Goal: Task Accomplishment & Management: Complete application form

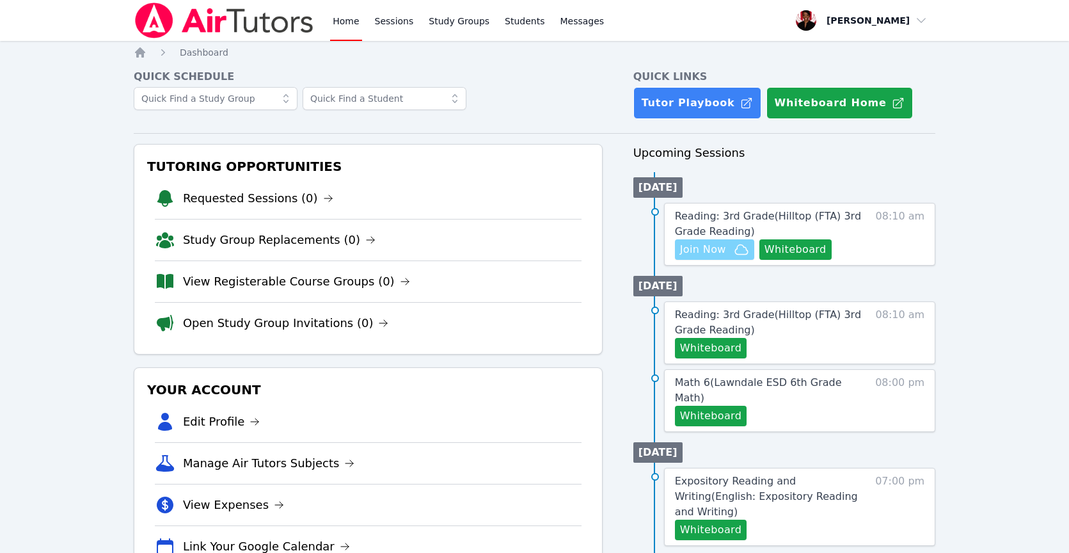
click at [723, 251] on span "Join Now" at bounding box center [703, 249] width 46 height 15
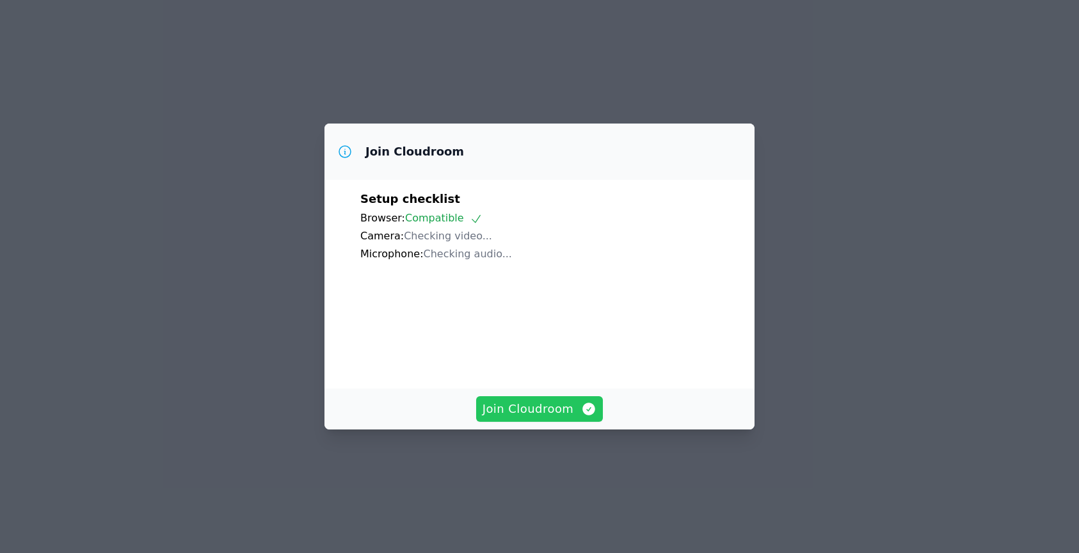
click at [529, 418] on span "Join Cloudroom" at bounding box center [540, 409] width 115 height 18
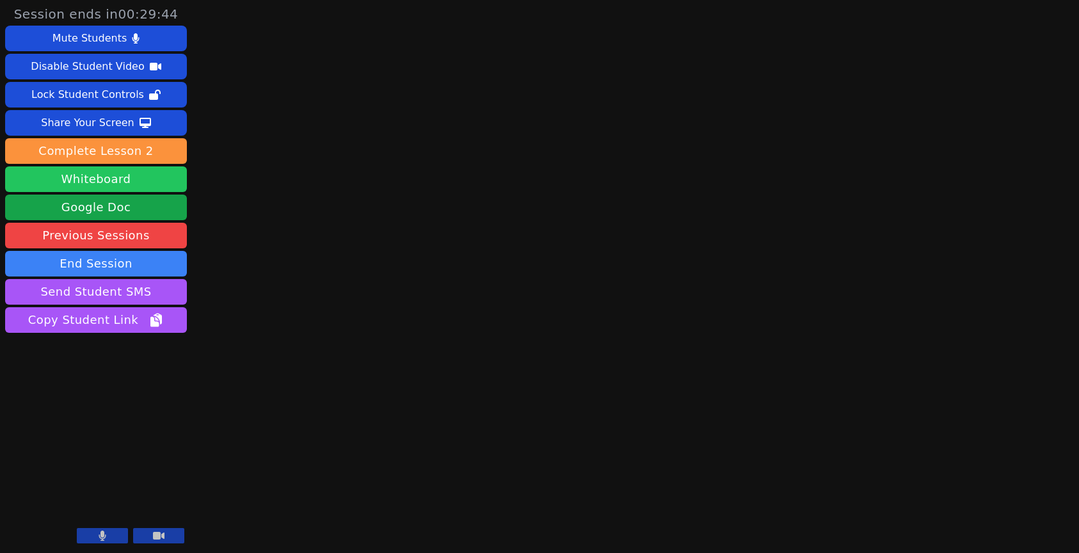
click at [139, 191] on button "Whiteboard" at bounding box center [96, 179] width 182 height 26
click at [114, 540] on button at bounding box center [102, 535] width 51 height 15
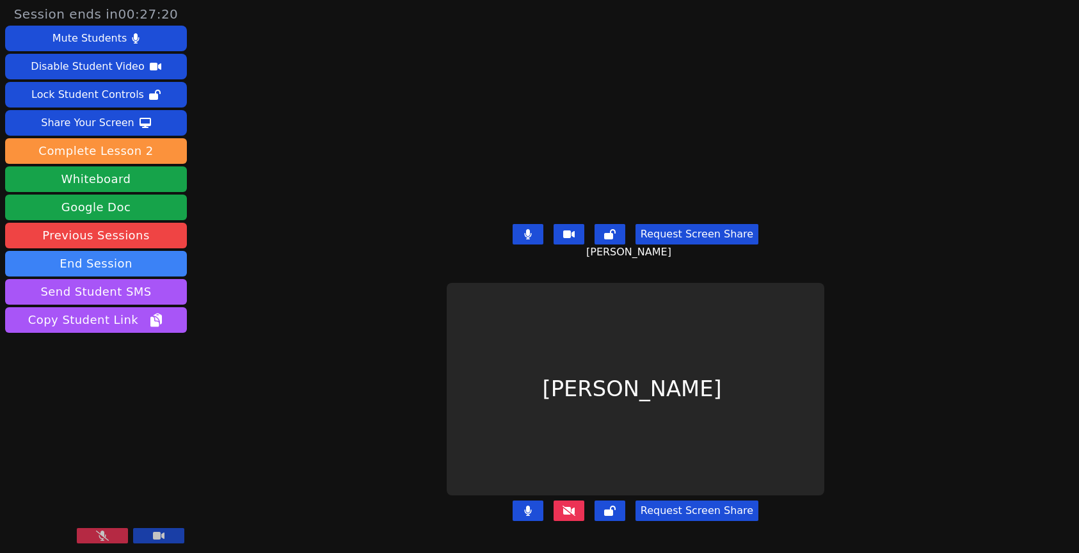
click at [109, 531] on button at bounding box center [102, 535] width 51 height 15
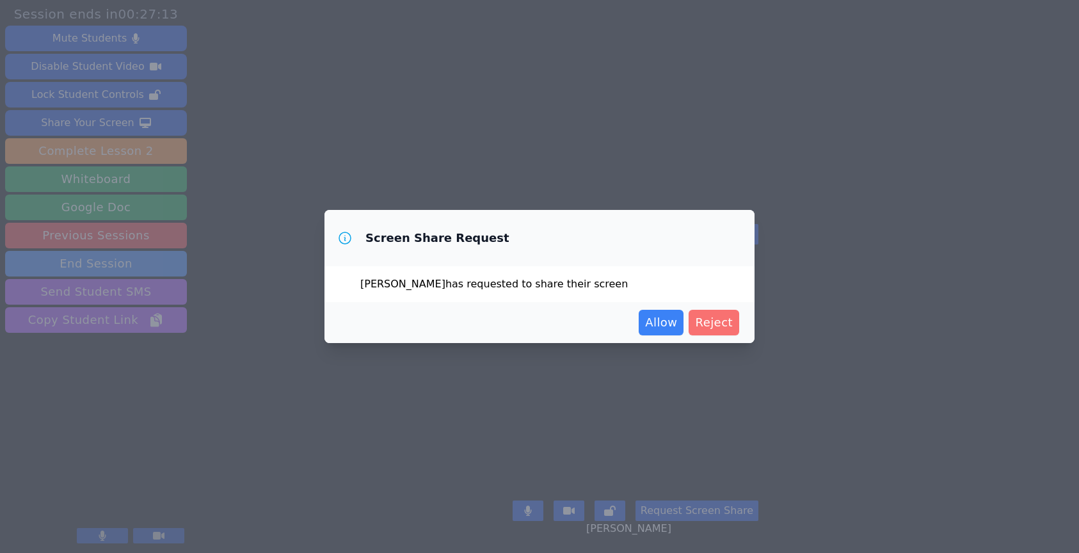
click at [715, 318] on span "Reject" at bounding box center [714, 323] width 38 height 18
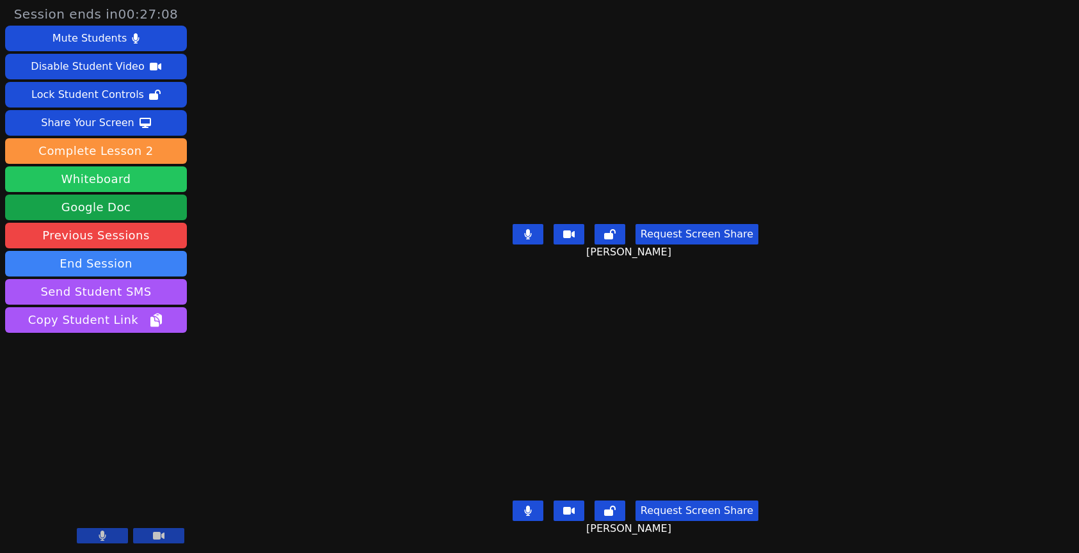
click at [145, 187] on button "Whiteboard" at bounding box center [96, 179] width 182 height 26
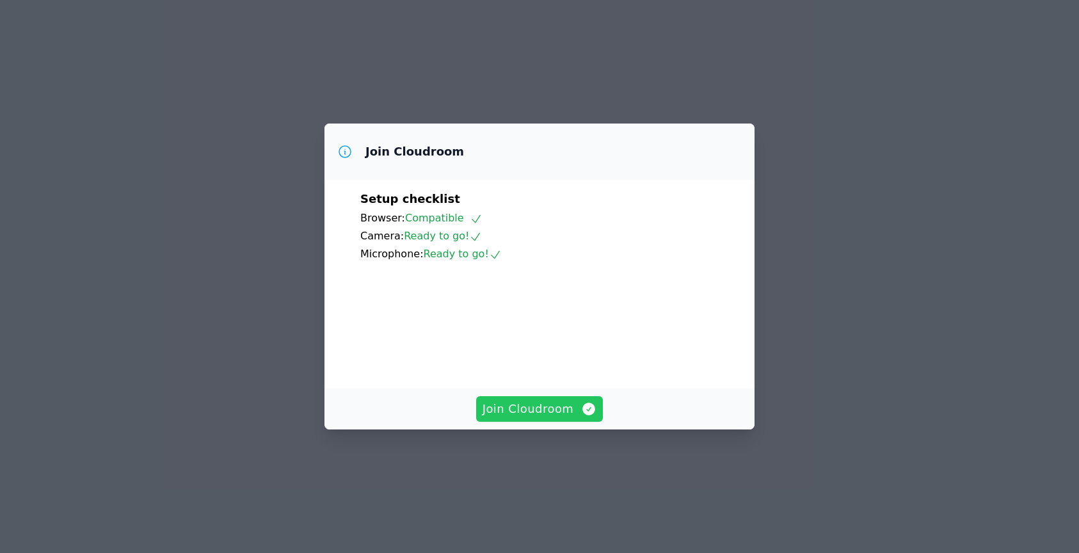
click at [501, 418] on span "Join Cloudroom" at bounding box center [540, 409] width 115 height 18
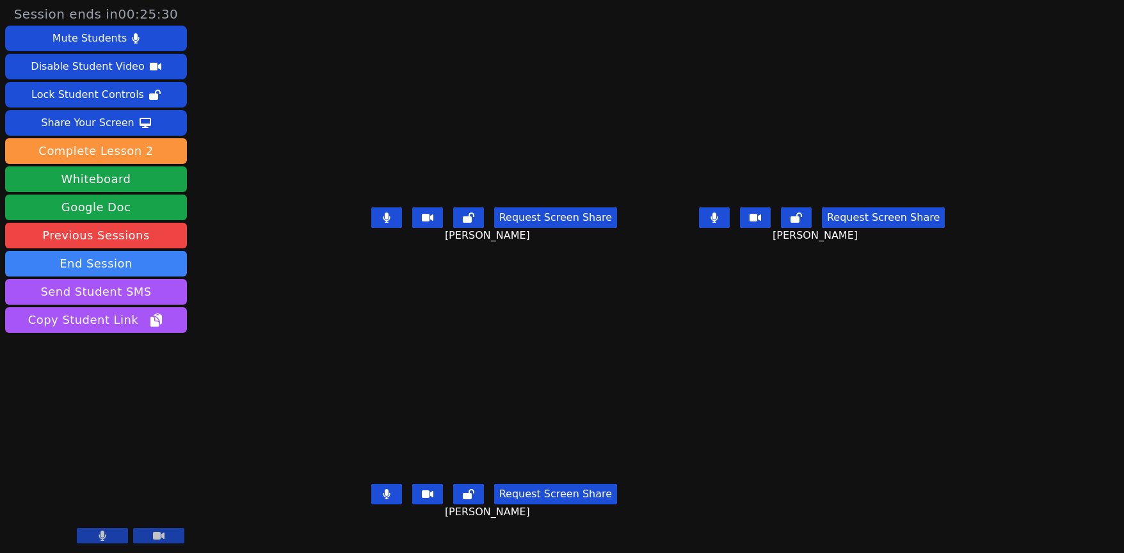
scroll to position [10, 0]
click at [152, 184] on button "Whiteboard" at bounding box center [96, 179] width 182 height 26
click at [383, 223] on icon at bounding box center [386, 217] width 7 height 10
click at [371, 504] on button at bounding box center [386, 494] width 31 height 20
click at [380, 499] on icon at bounding box center [386, 494] width 13 height 10
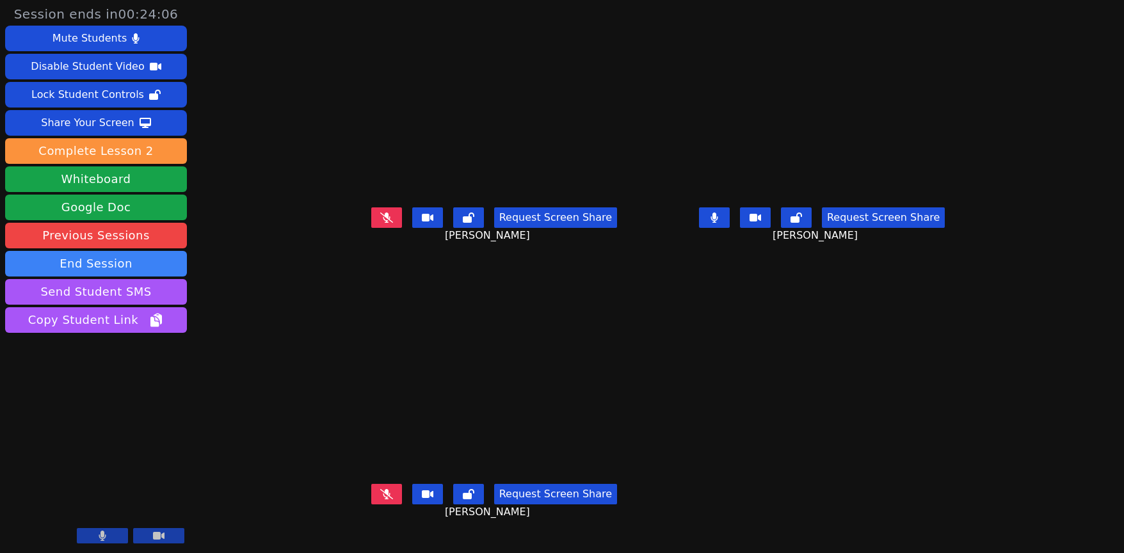
click at [371, 228] on button at bounding box center [386, 217] width 31 height 20
click at [380, 497] on icon at bounding box center [386, 494] width 13 height 10
click at [380, 219] on icon at bounding box center [386, 217] width 13 height 10
click at [383, 499] on icon at bounding box center [386, 494] width 7 height 10
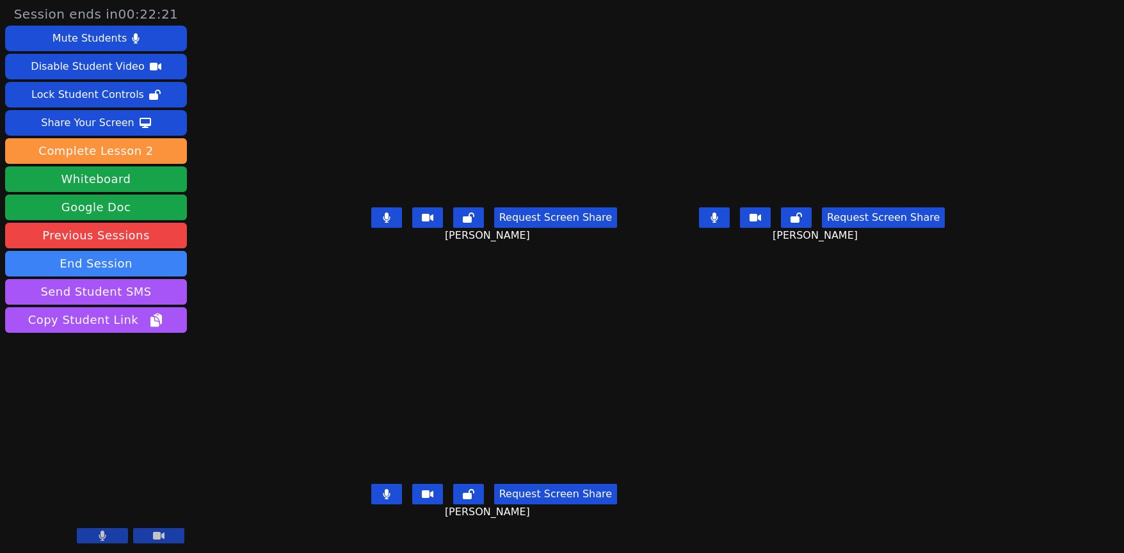
click at [730, 227] on button at bounding box center [714, 217] width 31 height 20
click at [371, 504] on button at bounding box center [386, 494] width 31 height 20
click at [371, 228] on button at bounding box center [386, 217] width 31 height 20
click at [371, 504] on button at bounding box center [386, 494] width 31 height 20
click at [730, 228] on button at bounding box center [714, 217] width 31 height 20
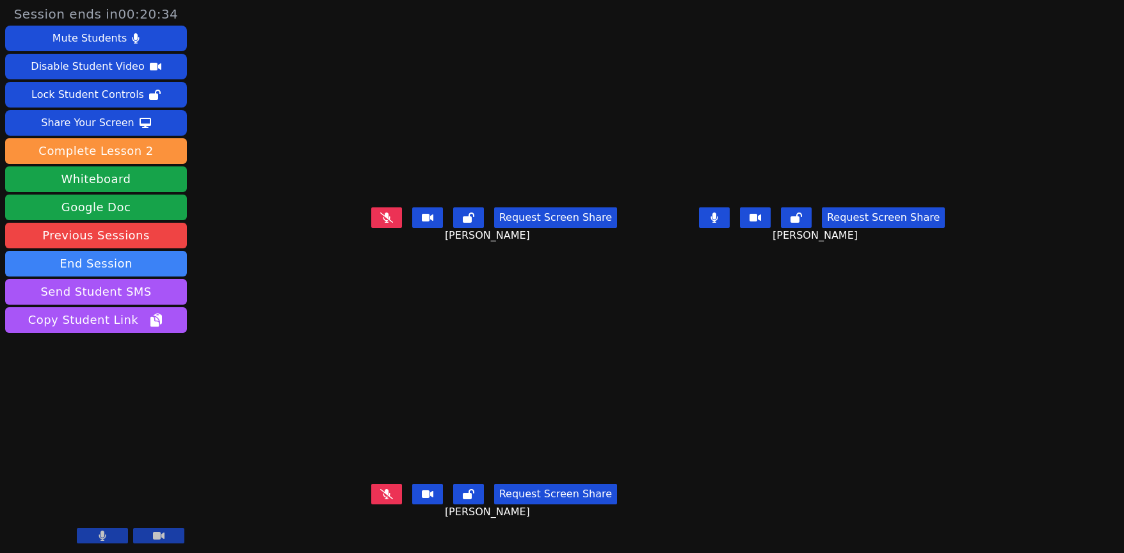
click at [371, 228] on button at bounding box center [386, 217] width 31 height 20
click at [371, 504] on button at bounding box center [386, 494] width 31 height 20
click at [371, 228] on button at bounding box center [386, 217] width 31 height 20
click at [383, 499] on icon at bounding box center [386, 494] width 7 height 10
click at [730, 228] on button at bounding box center [714, 217] width 31 height 20
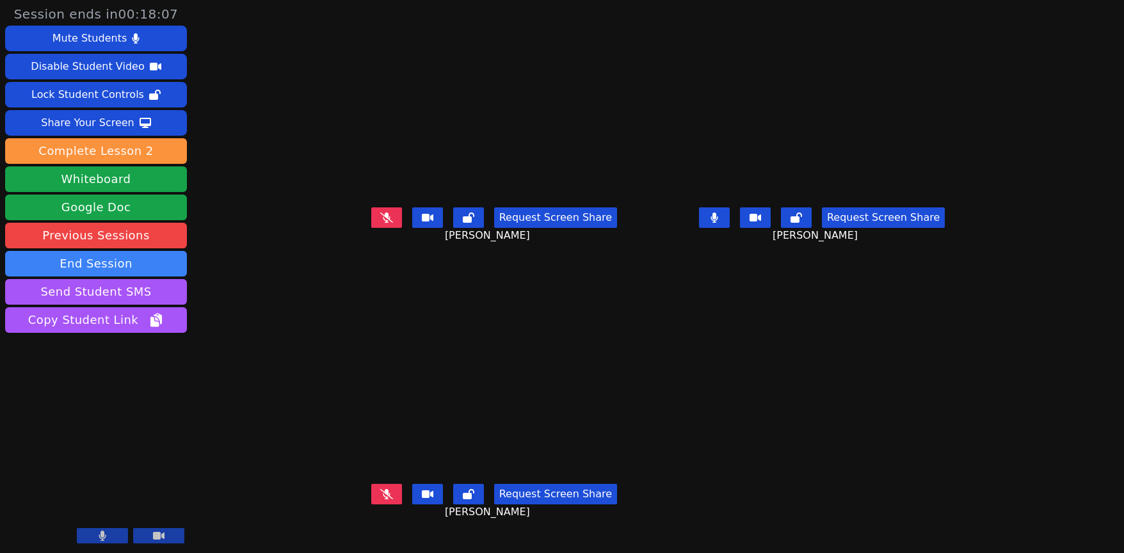
click at [380, 223] on icon at bounding box center [386, 217] width 13 height 10
click at [717, 223] on icon at bounding box center [713, 217] width 7 height 10
click at [371, 504] on button at bounding box center [386, 494] width 31 height 20
click at [371, 225] on button at bounding box center [386, 217] width 31 height 20
click at [371, 504] on button at bounding box center [386, 494] width 31 height 20
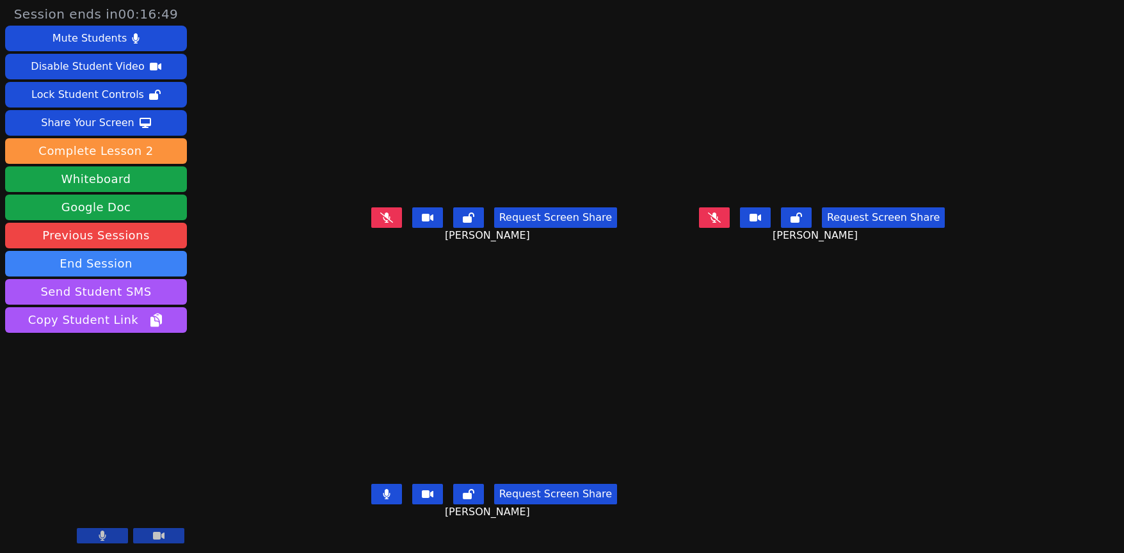
click at [371, 504] on button at bounding box center [386, 494] width 31 height 20
click at [380, 223] on icon at bounding box center [386, 217] width 13 height 10
click at [721, 223] on icon at bounding box center [714, 217] width 13 height 10
click at [380, 499] on icon at bounding box center [386, 494] width 13 height 10
click at [92, 534] on button at bounding box center [102, 535] width 51 height 15
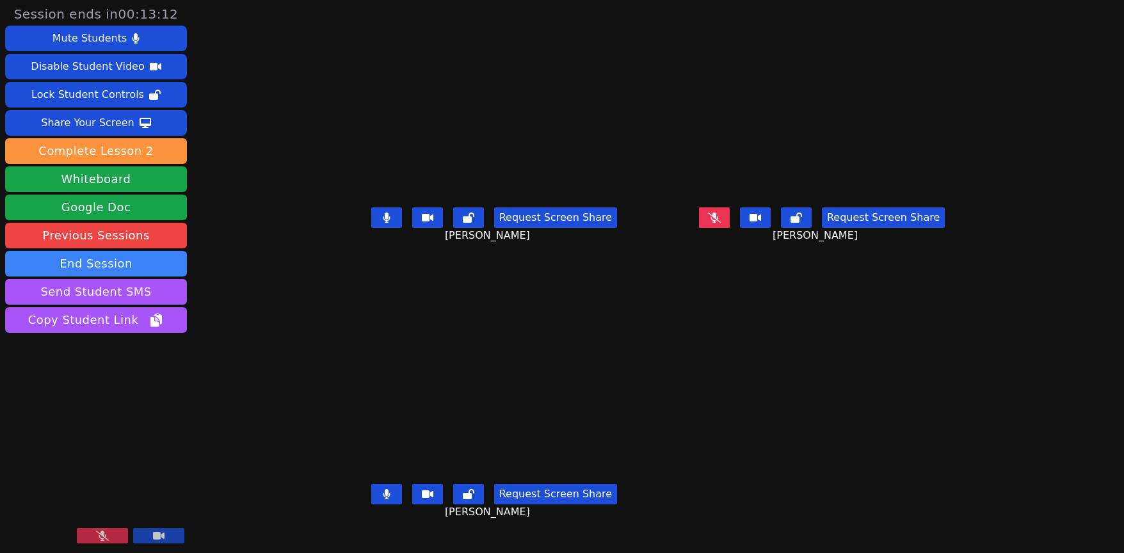
click at [105, 534] on icon at bounding box center [102, 536] width 13 height 10
click at [721, 223] on icon at bounding box center [714, 217] width 13 height 10
click at [718, 223] on icon at bounding box center [714, 217] width 8 height 10
click at [371, 504] on div "Request Screen Share" at bounding box center [494, 494] width 246 height 20
click at [371, 504] on button at bounding box center [386, 494] width 31 height 20
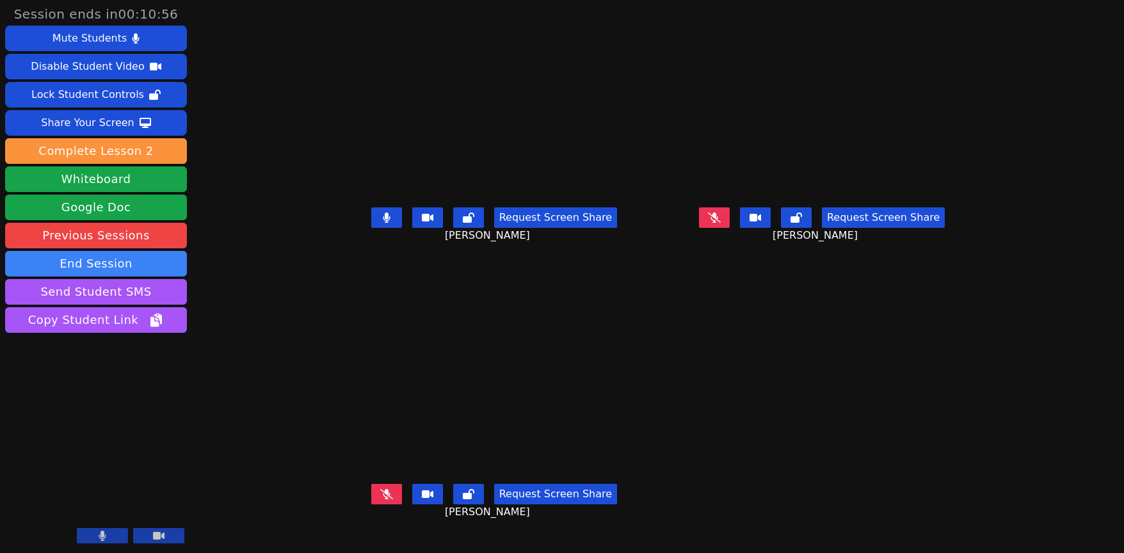
click at [380, 499] on icon at bounding box center [386, 494] width 13 height 10
click at [371, 228] on button at bounding box center [386, 217] width 31 height 20
click at [380, 499] on icon at bounding box center [386, 494] width 13 height 10
click at [730, 227] on button at bounding box center [714, 217] width 31 height 20
click at [730, 228] on button at bounding box center [714, 217] width 31 height 20
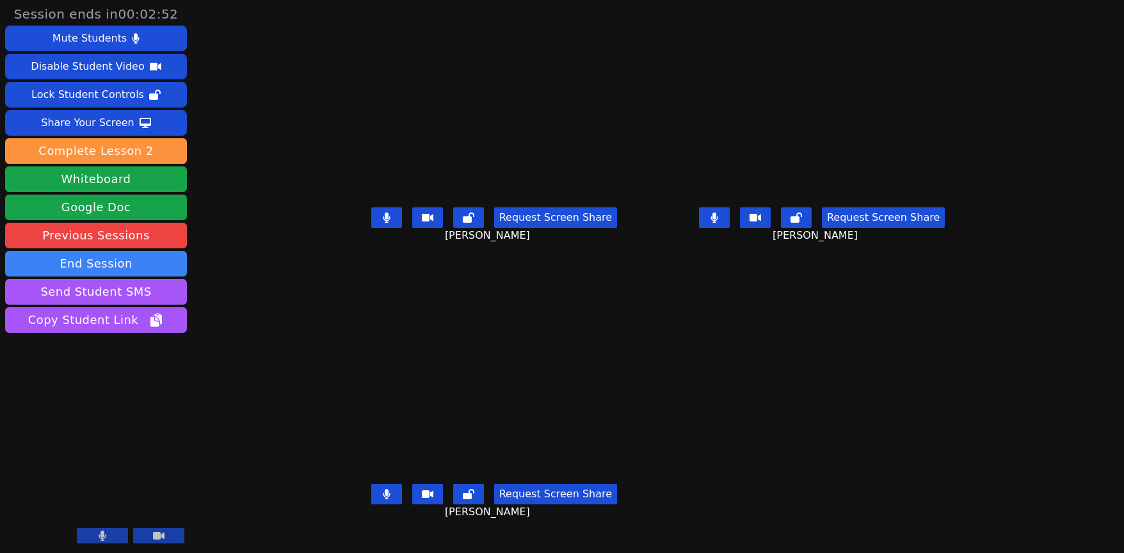
click at [371, 504] on button at bounding box center [386, 494] width 31 height 20
click at [730, 228] on button at bounding box center [714, 217] width 31 height 20
click at [371, 504] on button at bounding box center [386, 494] width 31 height 20
click at [383, 499] on icon at bounding box center [387, 494] width 8 height 10
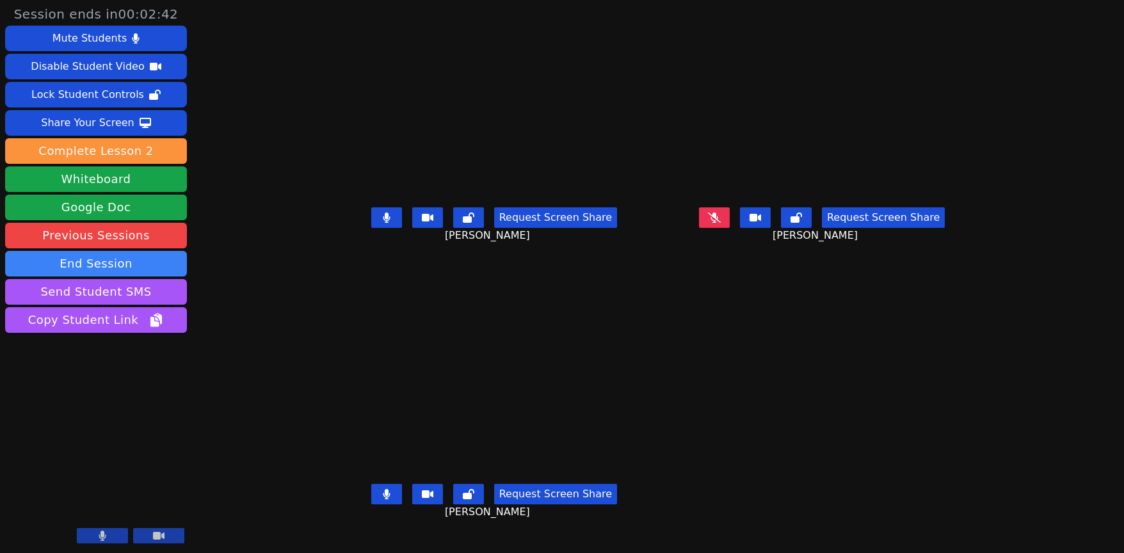
click at [383, 499] on icon at bounding box center [386, 494] width 7 height 10
click at [383, 499] on icon at bounding box center [387, 494] width 8 height 10
click at [383, 499] on icon at bounding box center [386, 494] width 7 height 10
click at [383, 499] on icon at bounding box center [387, 494] width 8 height 10
click at [721, 223] on icon at bounding box center [714, 217] width 13 height 10
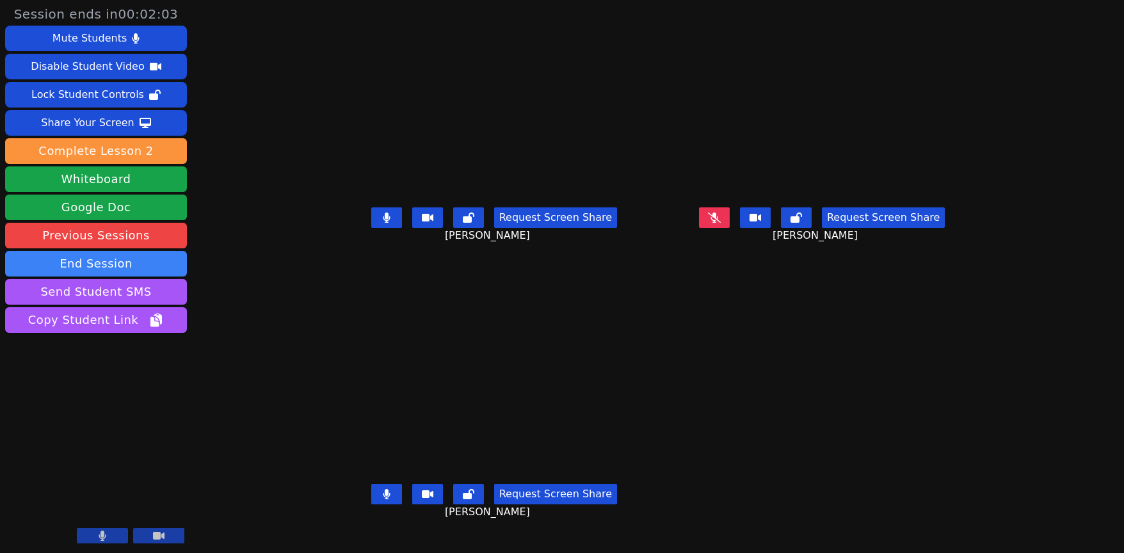
click at [721, 223] on icon at bounding box center [714, 217] width 13 height 10
click at [371, 498] on button at bounding box center [386, 494] width 31 height 20
click at [383, 223] on icon at bounding box center [386, 217] width 7 height 10
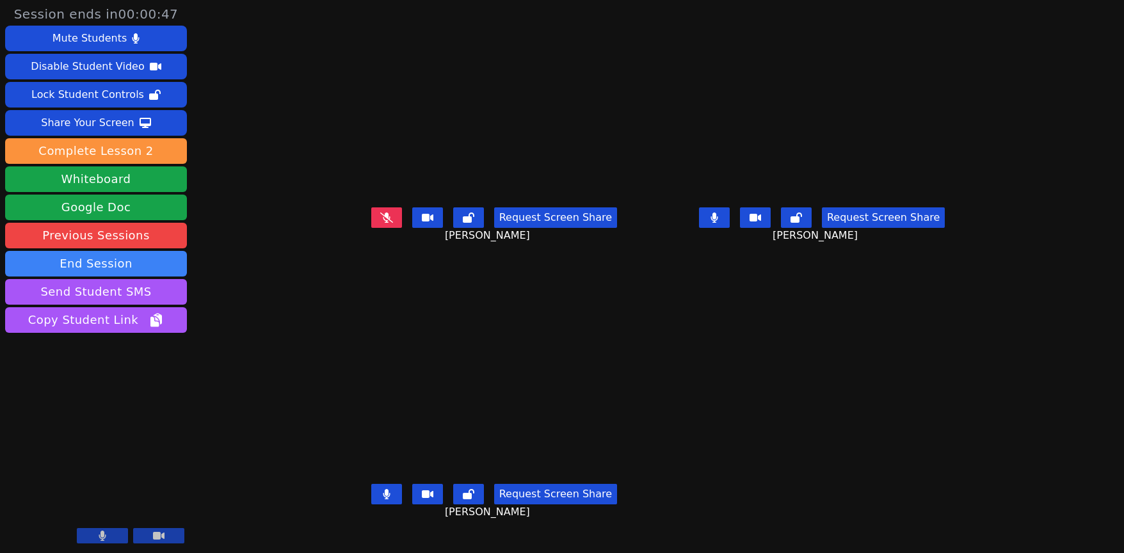
click at [717, 223] on icon at bounding box center [713, 217] width 7 height 10
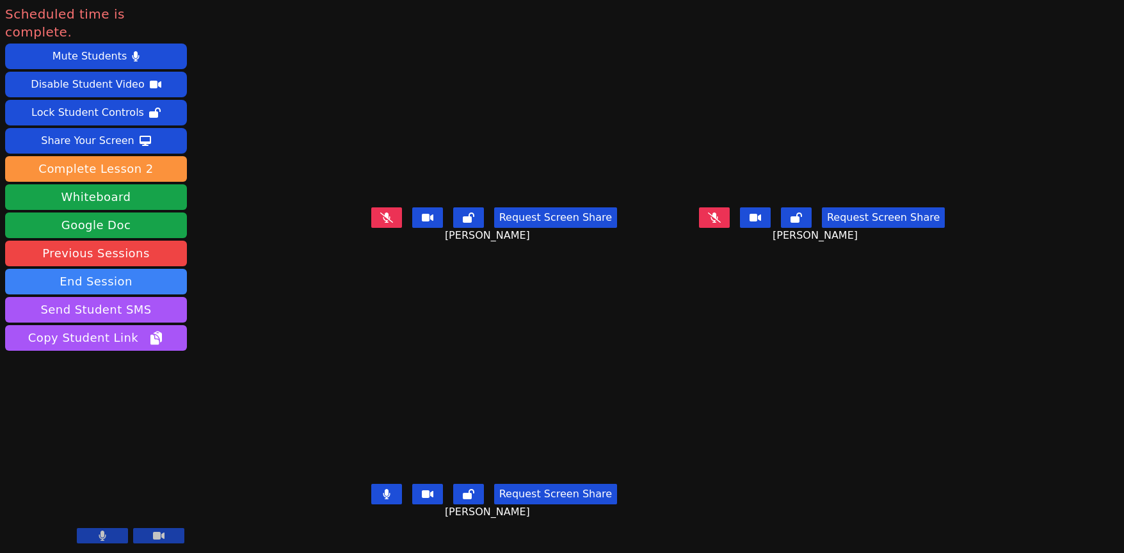
click at [380, 222] on icon at bounding box center [386, 217] width 13 height 10
click at [721, 223] on icon at bounding box center [714, 217] width 13 height 10
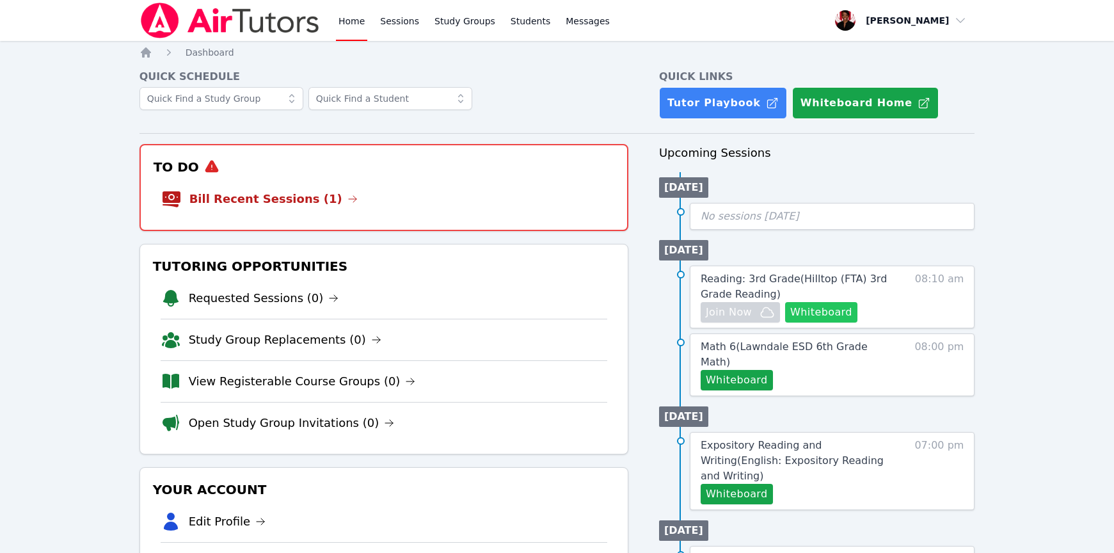
click at [825, 313] on button "Whiteboard" at bounding box center [821, 312] width 72 height 20
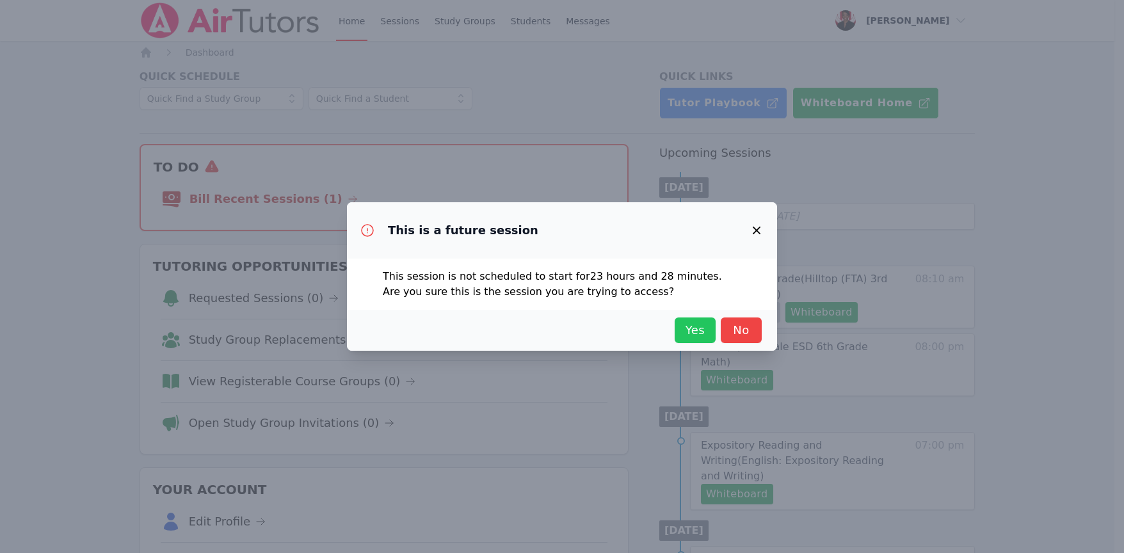
click at [695, 324] on span "Yes" at bounding box center [695, 330] width 28 height 18
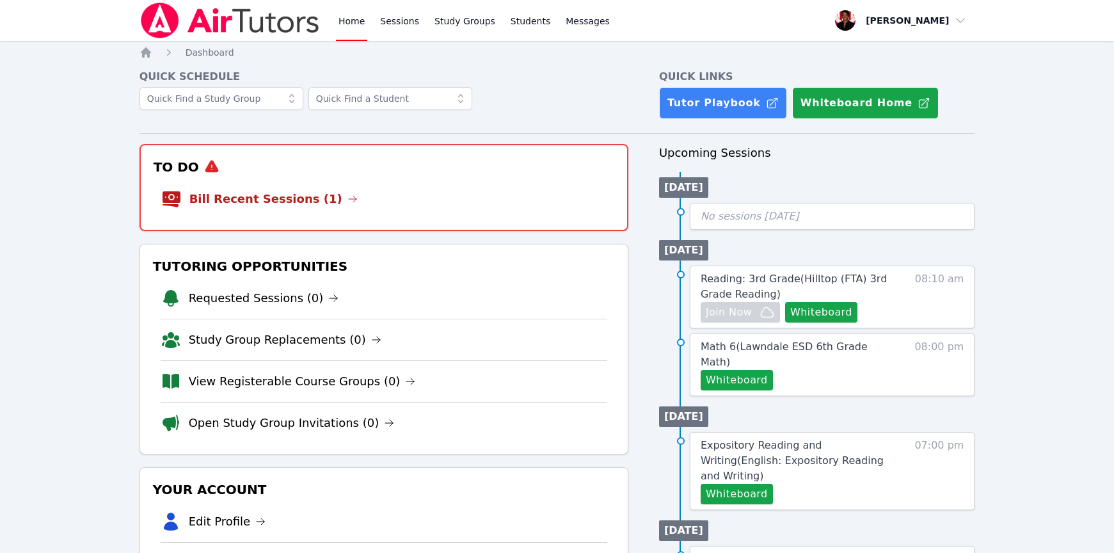
drag, startPoint x: 741, startPoint y: 285, endPoint x: 326, endPoint y: 13, distance: 495.8
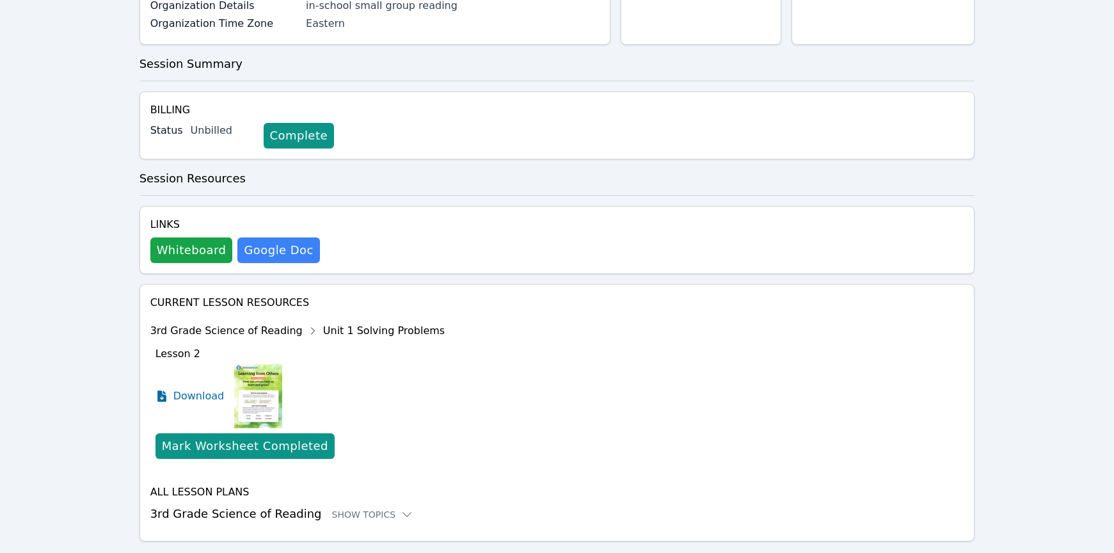
scroll to position [255, 0]
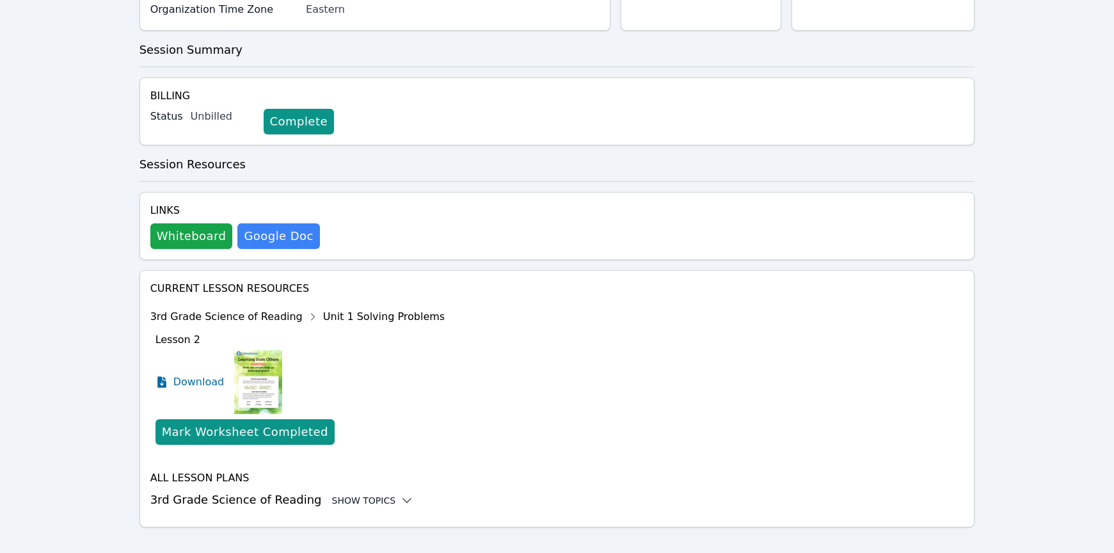
click at [348, 494] on div "Show Topics" at bounding box center [373, 500] width 82 height 13
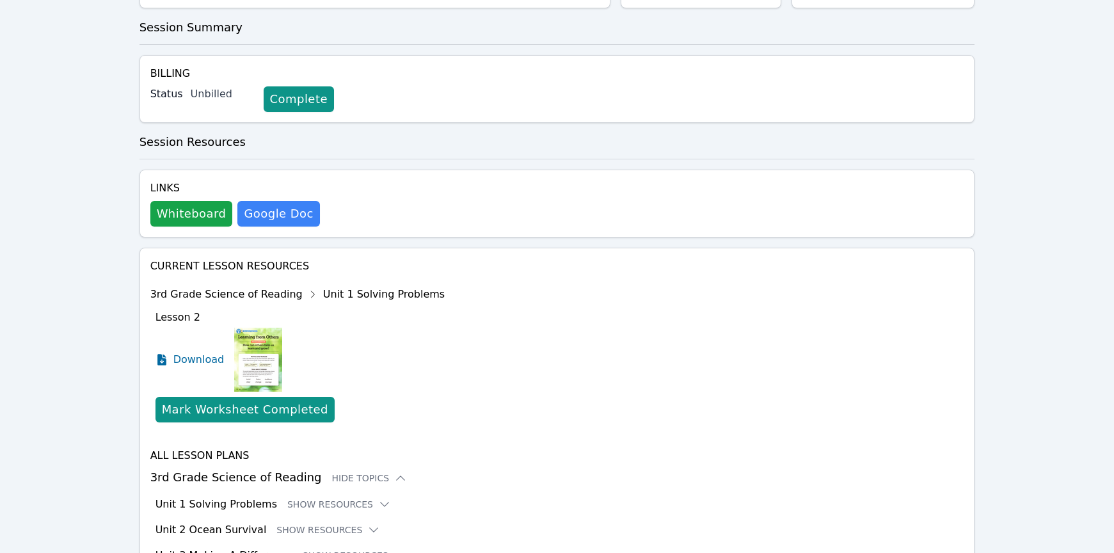
scroll to position [412, 0]
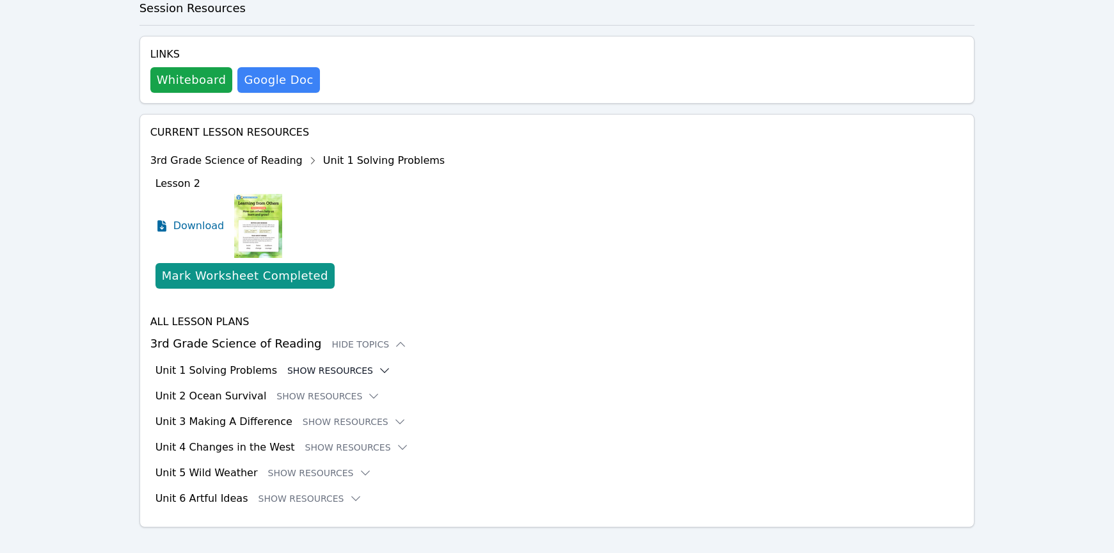
click at [378, 364] on icon at bounding box center [384, 370] width 13 height 13
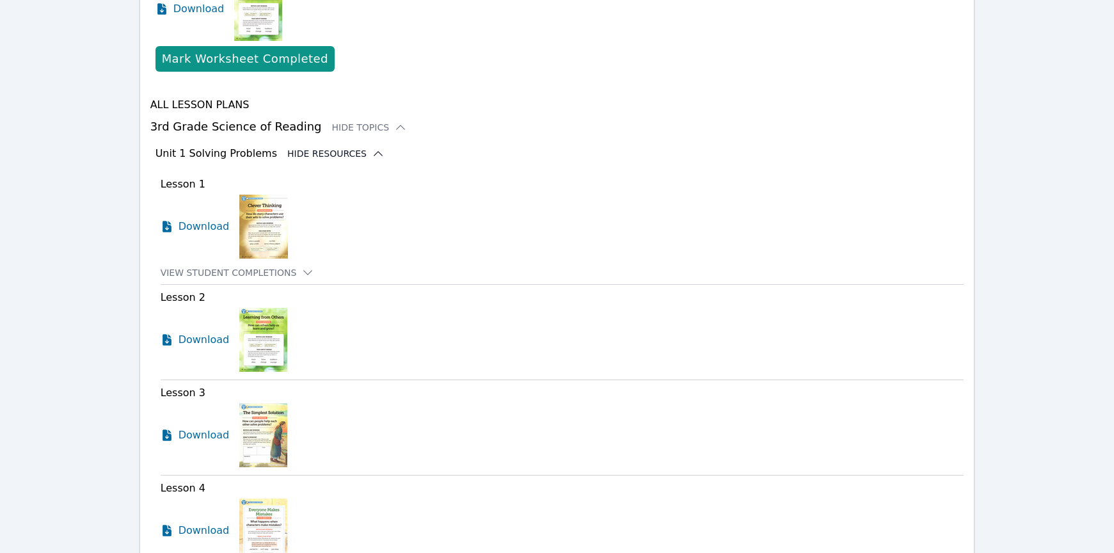
scroll to position [625, 0]
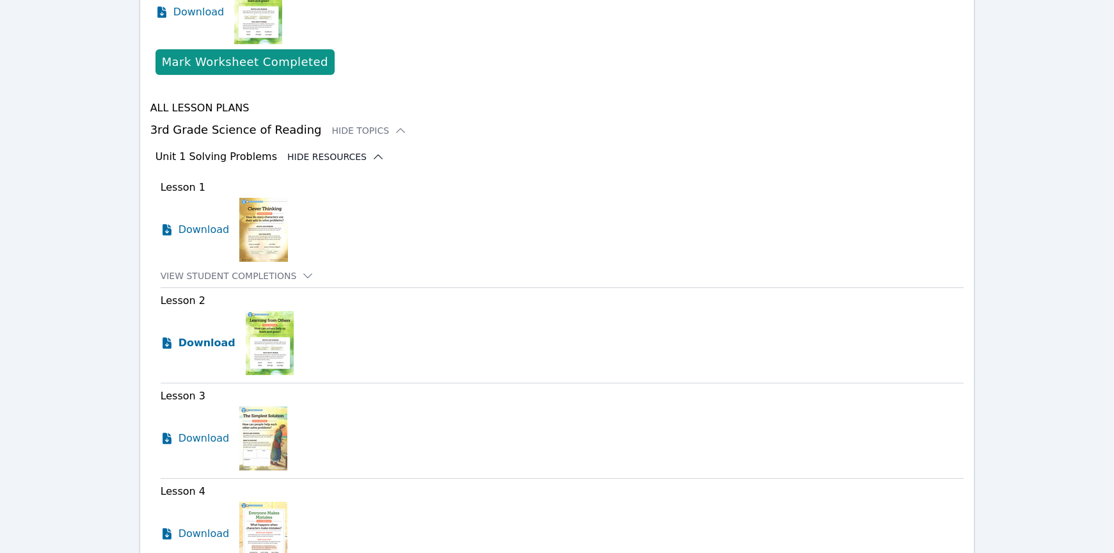
click at [222, 335] on span "Download" at bounding box center [207, 342] width 57 height 15
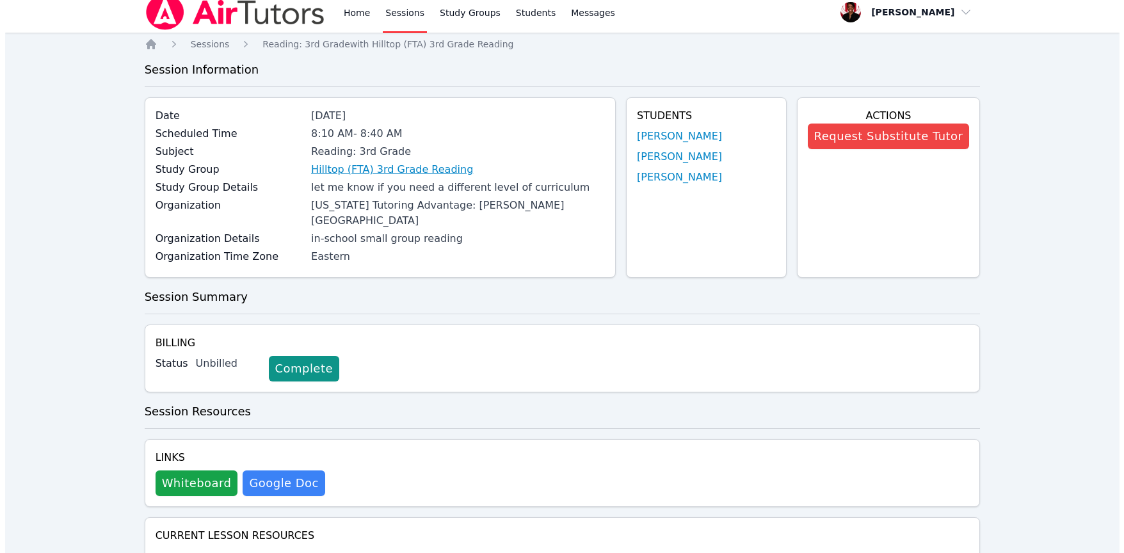
scroll to position [0, 0]
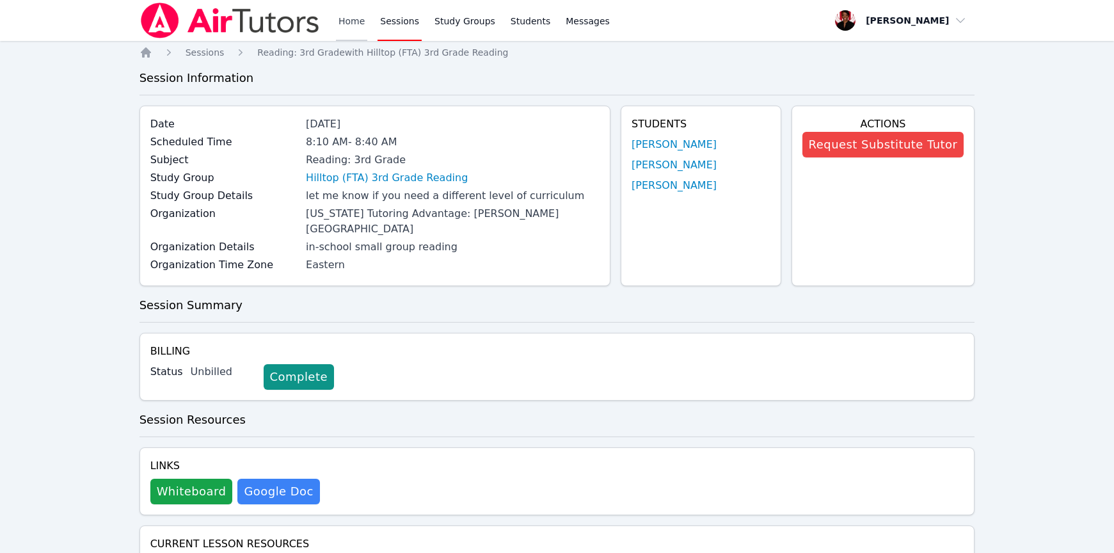
click at [365, 26] on link "Home" at bounding box center [351, 20] width 31 height 41
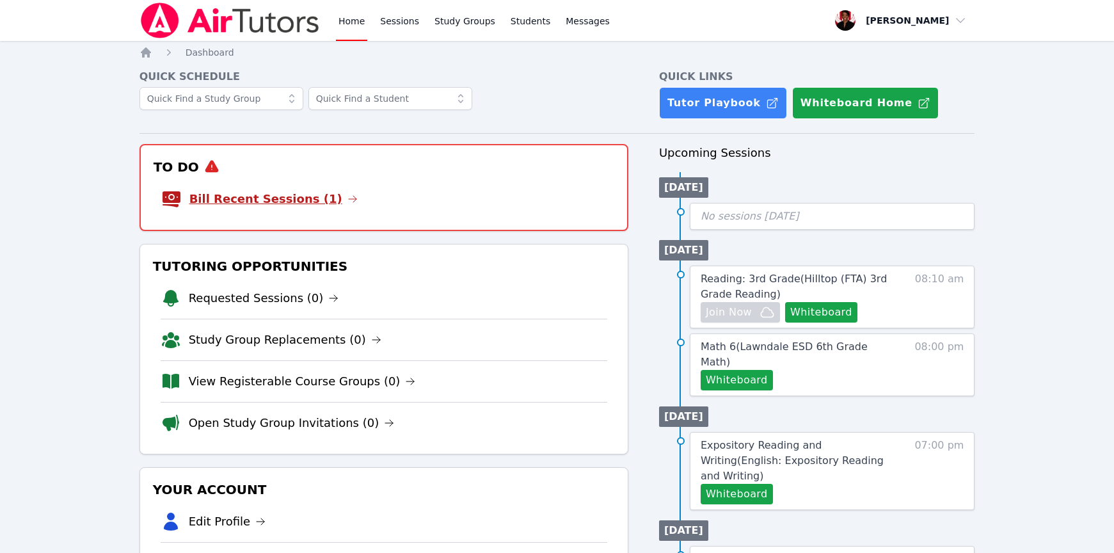
click at [301, 201] on link "Bill Recent Sessions (1)" at bounding box center [273, 199] width 168 height 18
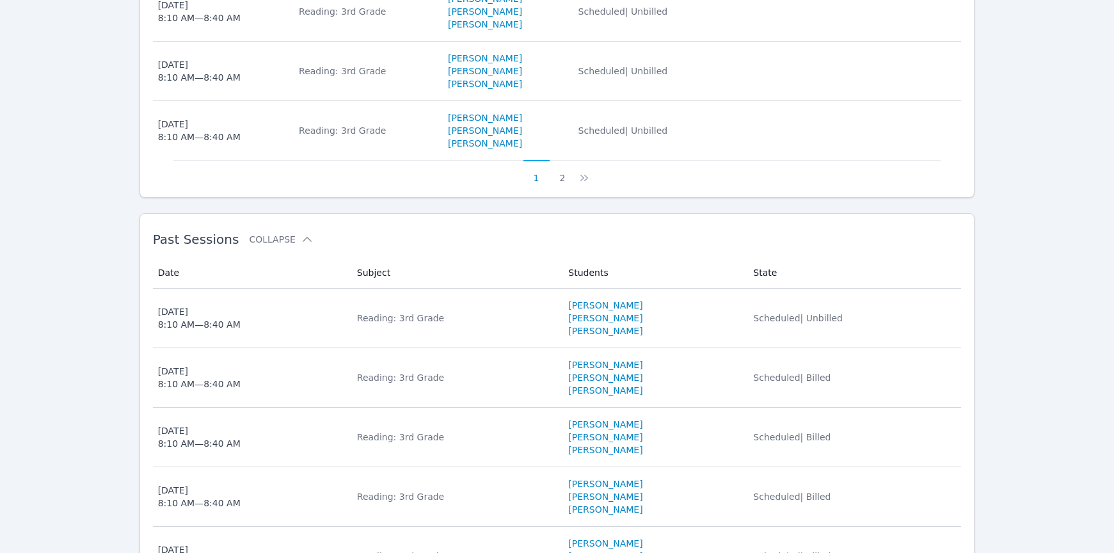
scroll to position [997, 0]
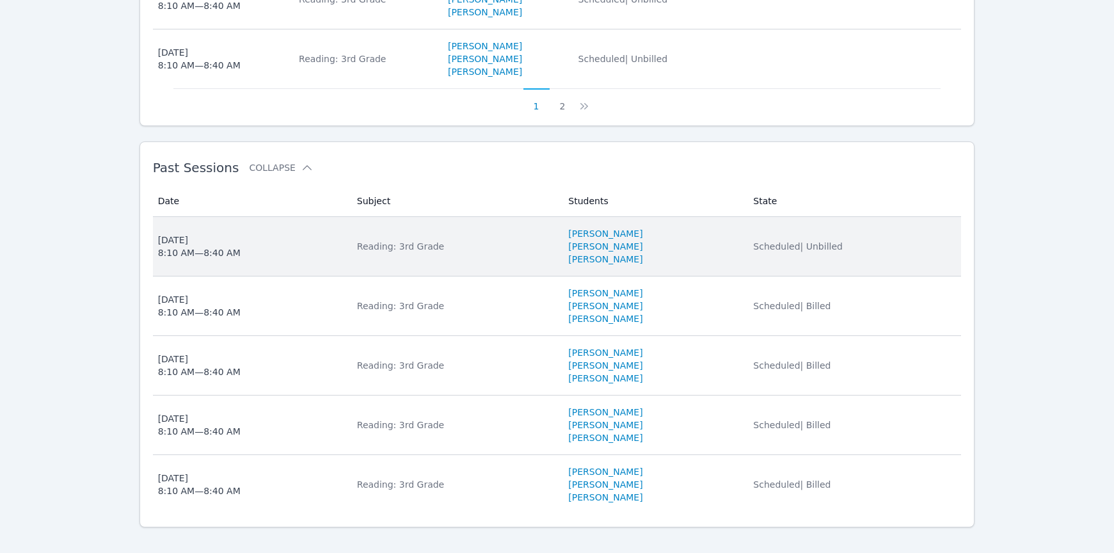
click at [208, 234] on div "[DATE] 8:10 AM — 8:40 AM" at bounding box center [199, 247] width 83 height 26
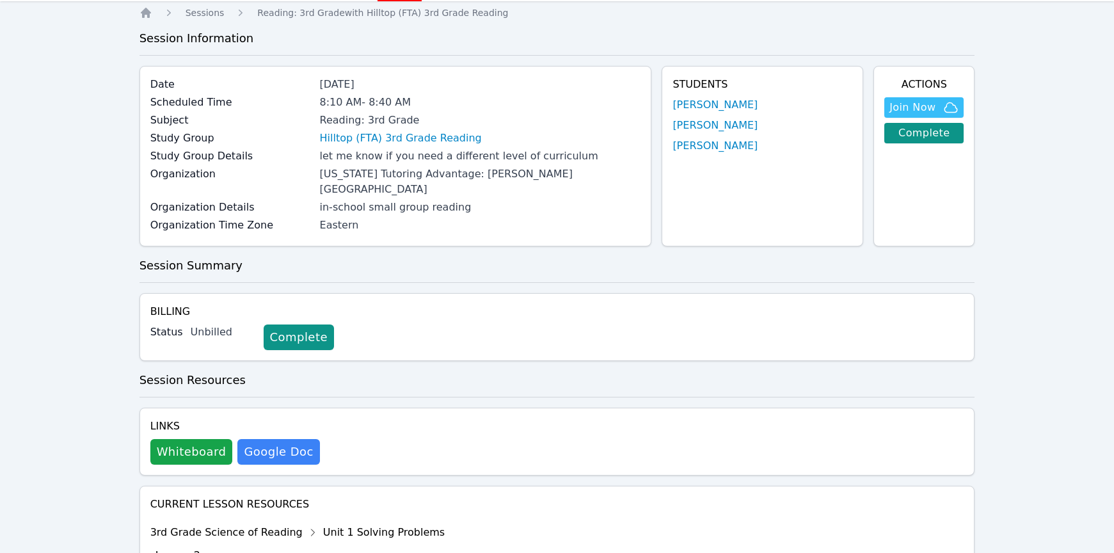
scroll to position [100, 0]
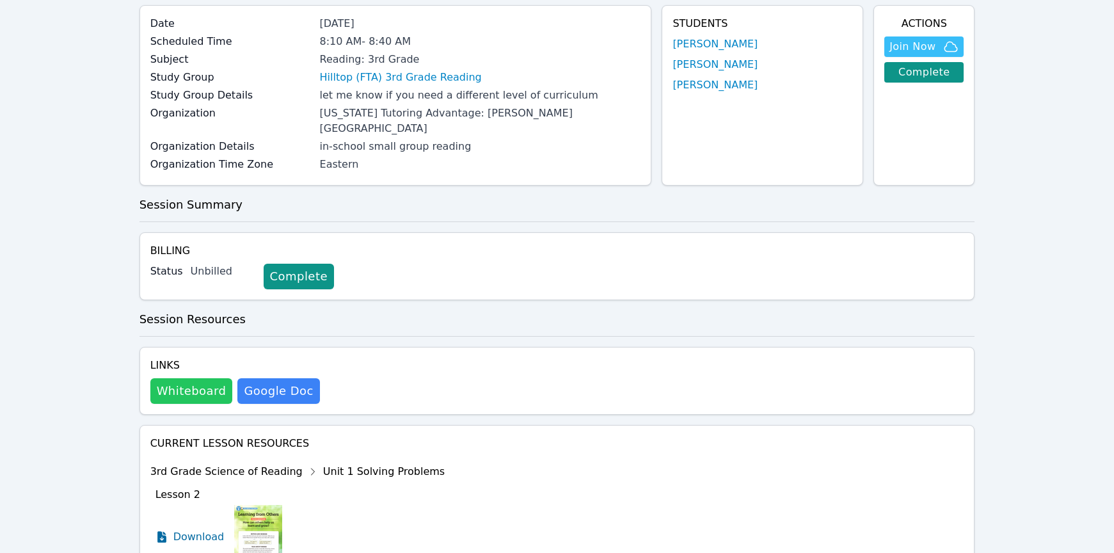
click at [174, 386] on button "Whiteboard" at bounding box center [191, 391] width 83 height 26
click at [287, 264] on link "Complete" at bounding box center [299, 277] width 70 height 26
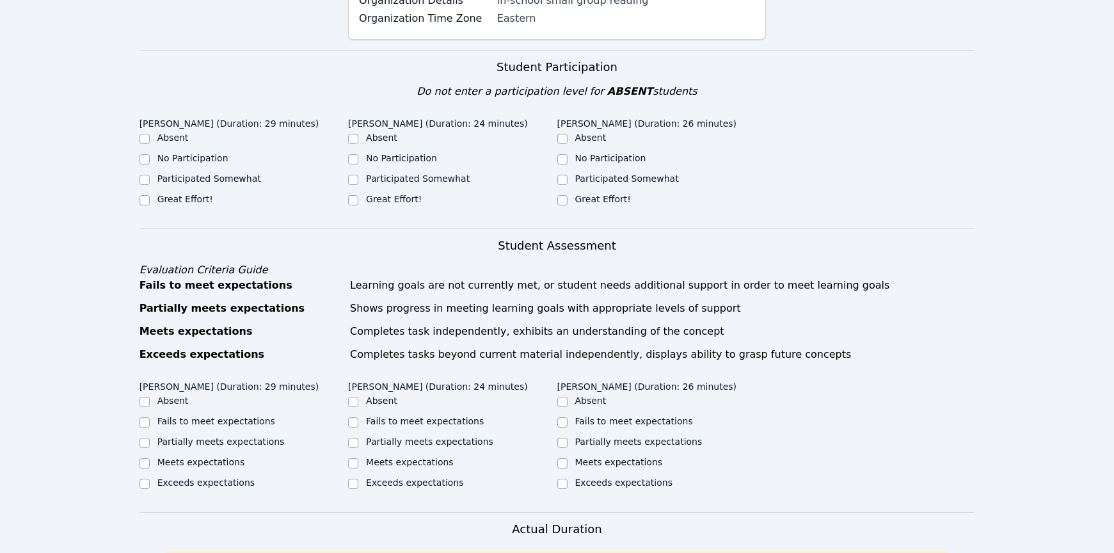
scroll to position [241, 0]
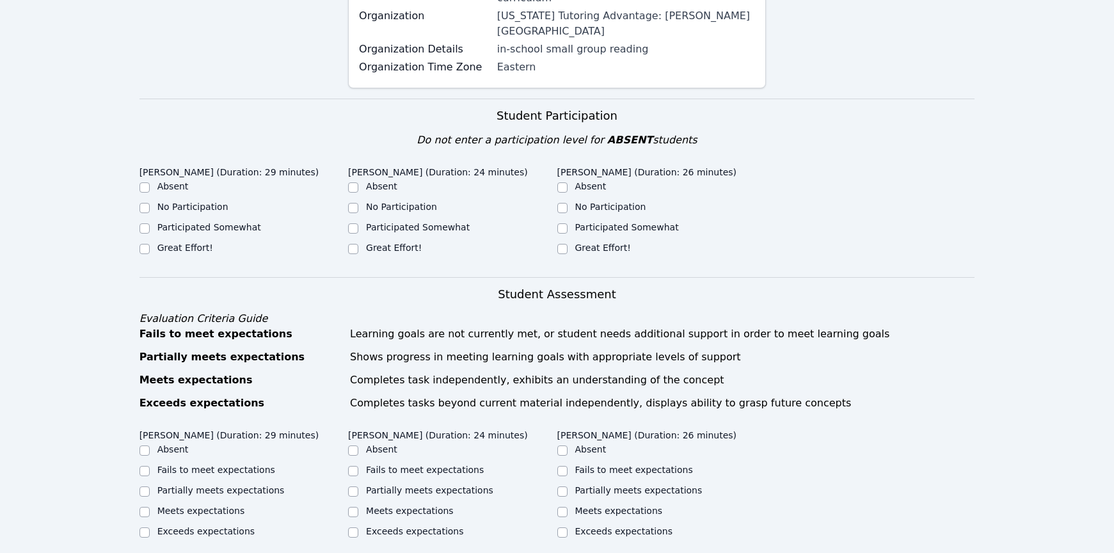
click at [202, 243] on label "Great Effort!" at bounding box center [185, 248] width 56 height 10
click at [150, 244] on input "Great Effort!" at bounding box center [145, 249] width 10 height 10
checkbox input "true"
click at [358, 241] on div at bounding box center [353, 248] width 10 height 15
click at [378, 243] on label "Great Effort!" at bounding box center [394, 248] width 56 height 10
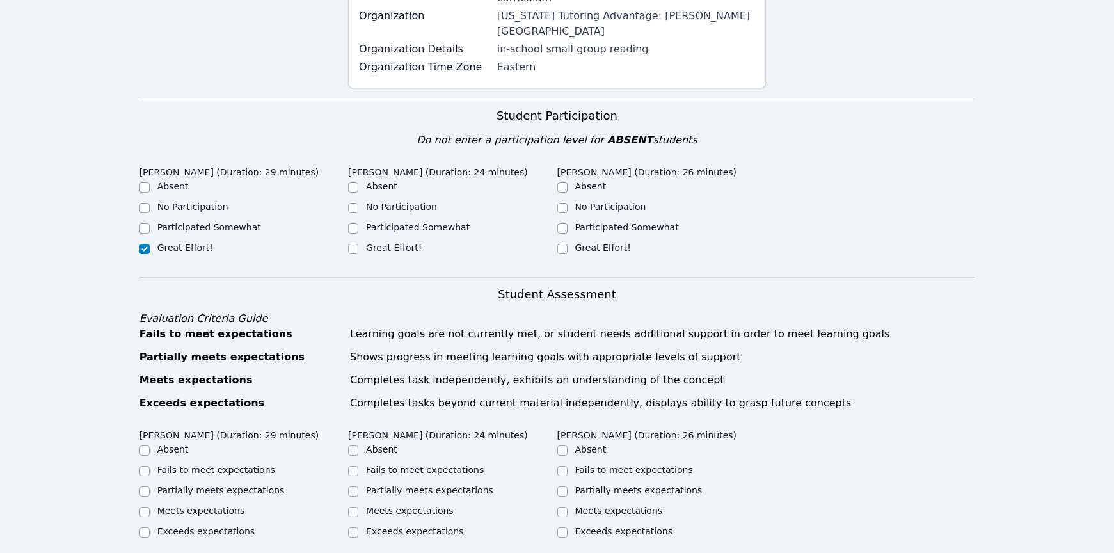
click at [358, 244] on input "Great Effort!" at bounding box center [353, 249] width 10 height 10
checkbox input "true"
click at [560, 244] on input "Great Effort!" at bounding box center [562, 249] width 10 height 10
checkbox input "true"
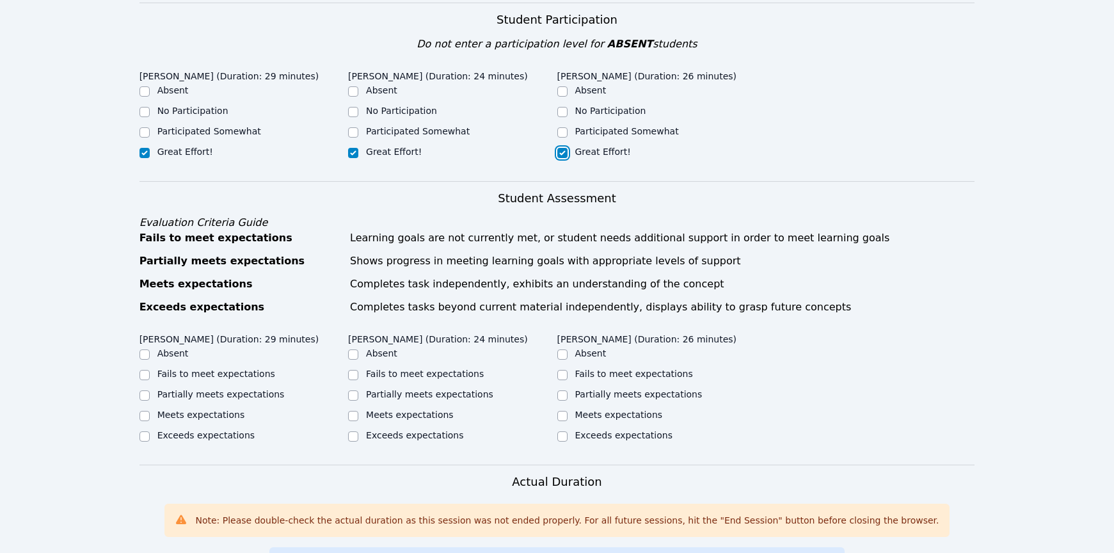
scroll to position [477, 0]
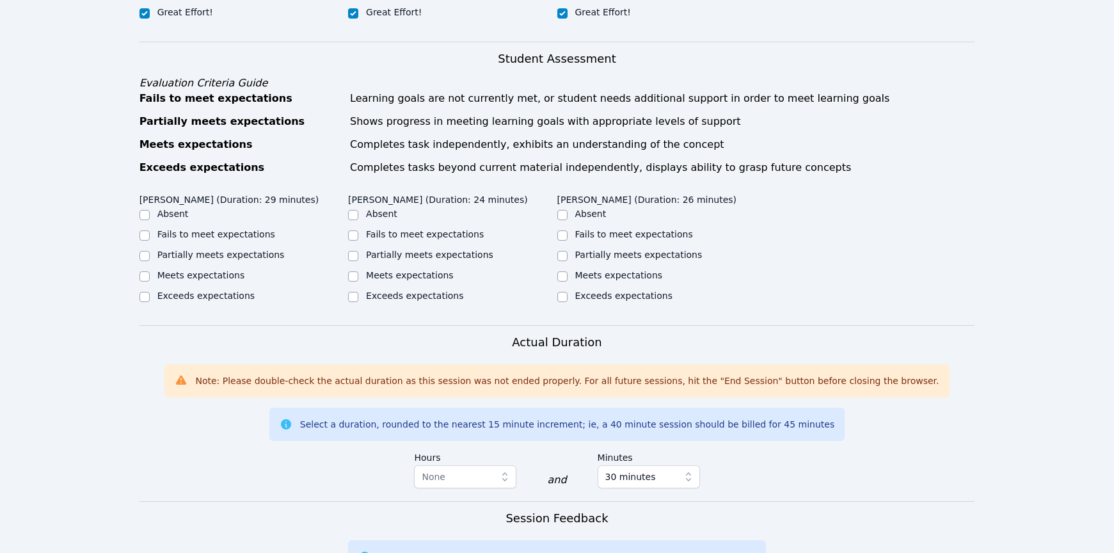
click at [235, 270] on label "Meets expectations" at bounding box center [201, 275] width 88 height 10
click at [150, 271] on input "Meets expectations" at bounding box center [145, 276] width 10 height 10
checkbox input "true"
click at [406, 269] on div "Meets expectations" at bounding box center [410, 275] width 88 height 13
click at [408, 270] on label "Meets expectations" at bounding box center [410, 275] width 88 height 10
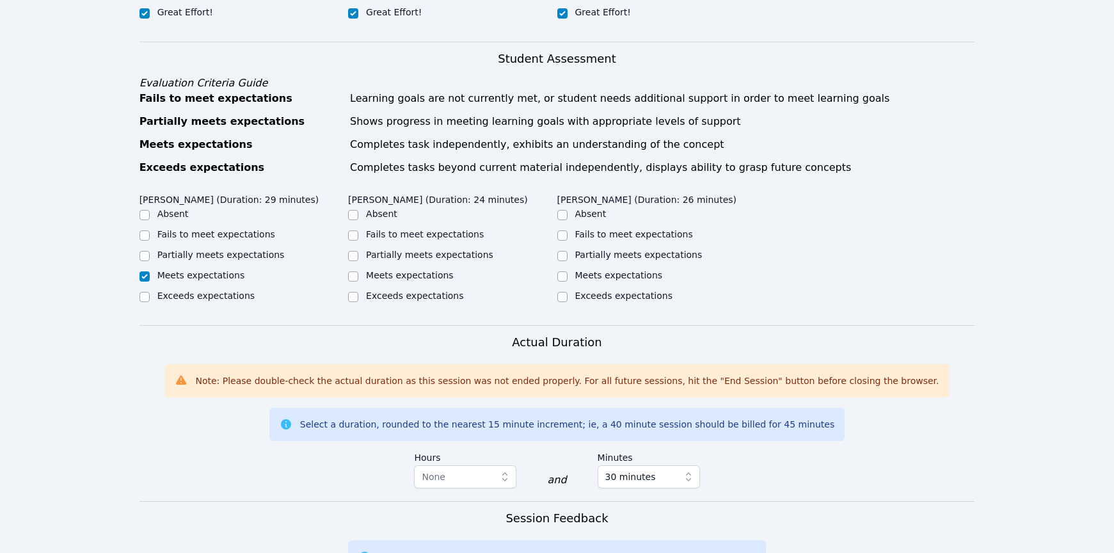
click at [358, 271] on input "Meets expectations" at bounding box center [353, 276] width 10 height 10
checkbox input "true"
click at [572, 269] on div "Meets expectations" at bounding box center [661, 276] width 209 height 15
click at [565, 271] on input "Meets expectations" at bounding box center [562, 276] width 10 height 10
checkbox input "true"
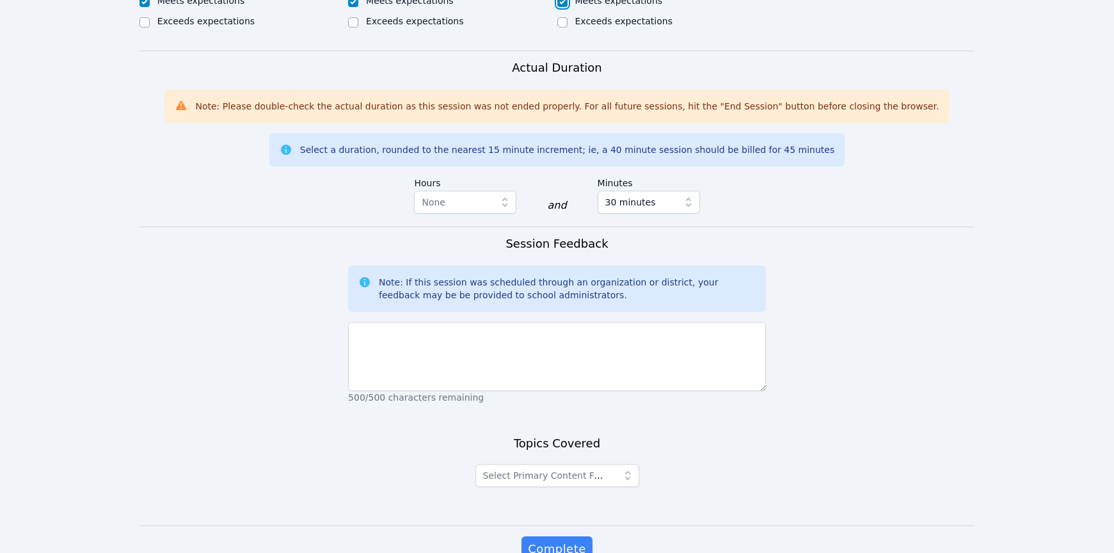
scroll to position [762, 0]
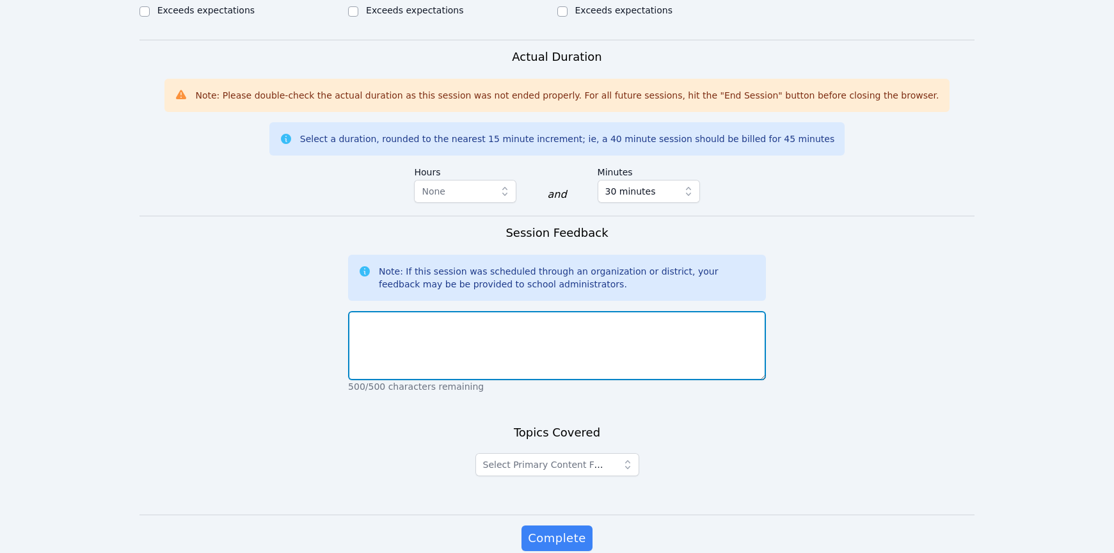
click at [532, 311] on textarea at bounding box center [557, 345] width 418 height 69
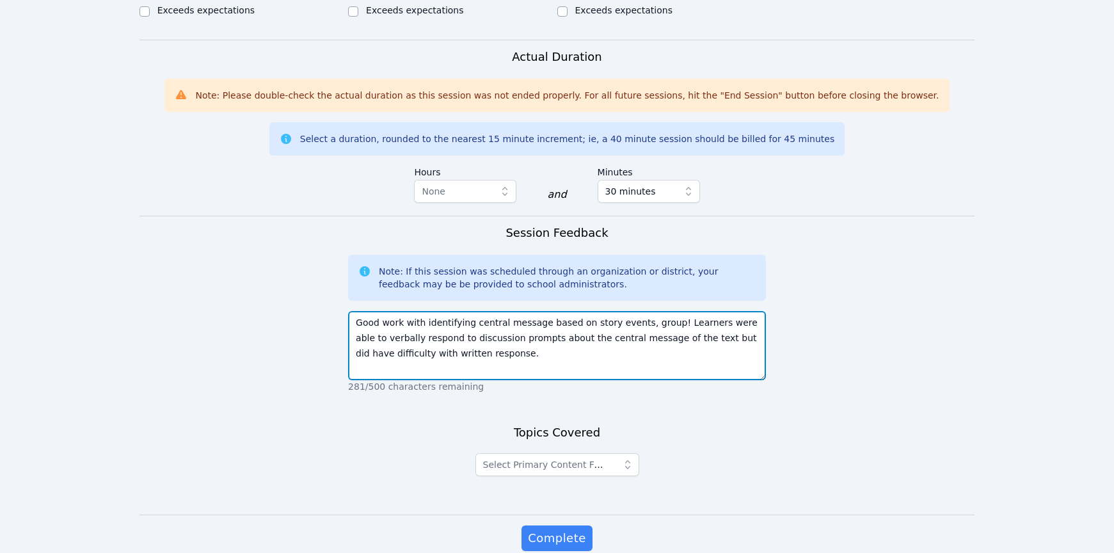
type textarea "Good work with identifying central message based on story events, group! Learne…"
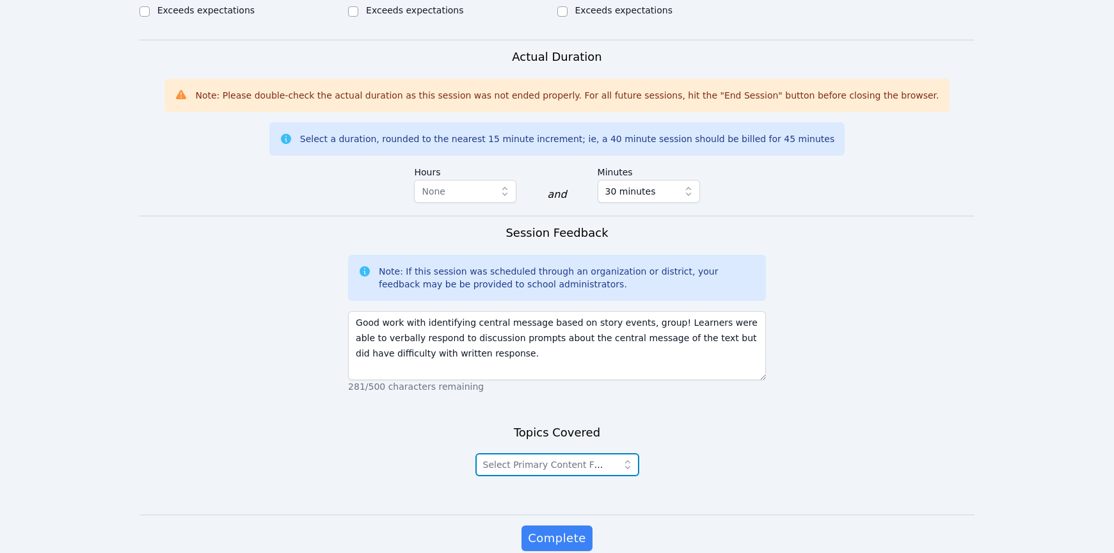
click at [511, 457] on span "Select Primary Content Focus" at bounding box center [545, 464] width 125 height 15
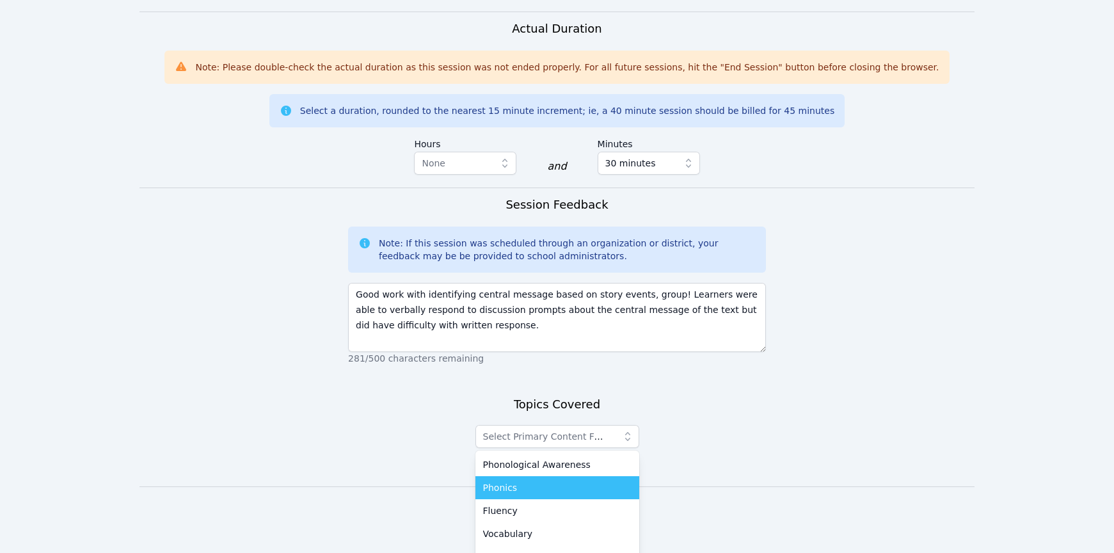
scroll to position [791, 0]
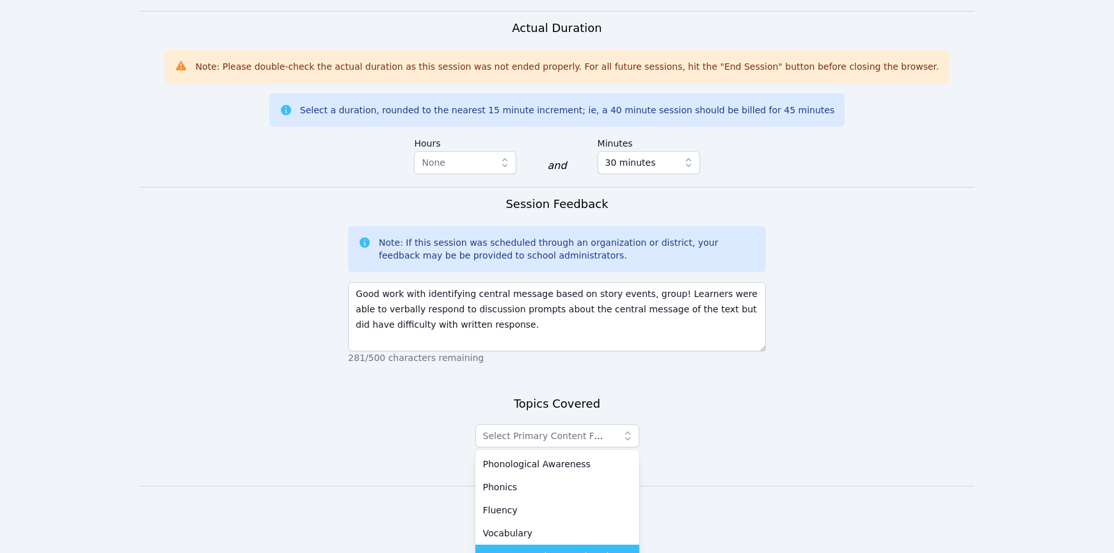
click at [547, 550] on span "Language and Comprehension" at bounding box center [551, 556] width 137 height 13
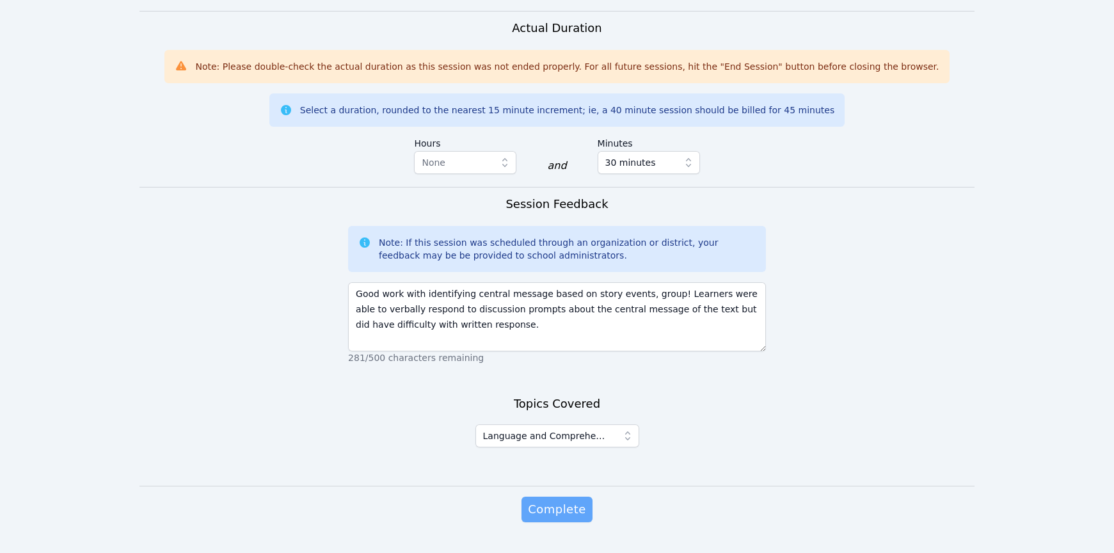
click at [550, 501] on span "Complete" at bounding box center [557, 510] width 58 height 18
